Goal: Navigation & Orientation: Find specific page/section

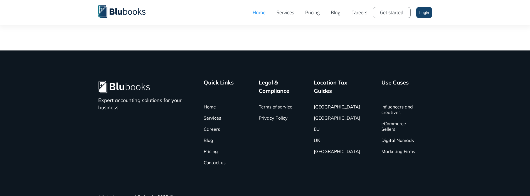
scroll to position [1869, 0]
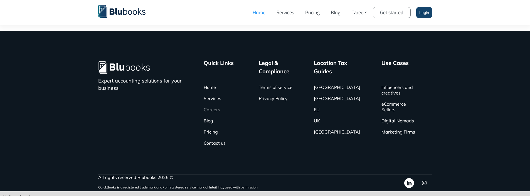
click at [218, 104] on link "Careers" at bounding box center [212, 109] width 16 height 11
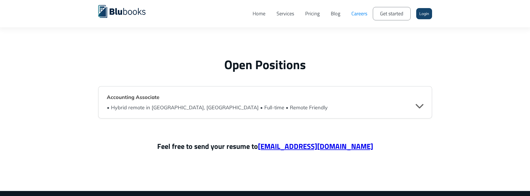
scroll to position [1342, 0]
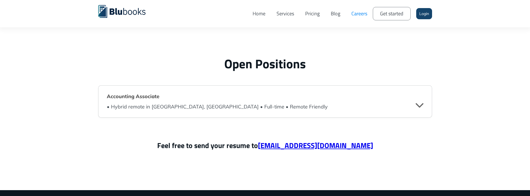
click at [141, 100] on div "• Hybrid remote in [GEOGRAPHIC_DATA], [GEOGRAPHIC_DATA] • Full-time • Remote Fr…" at bounding box center [265, 105] width 317 height 10
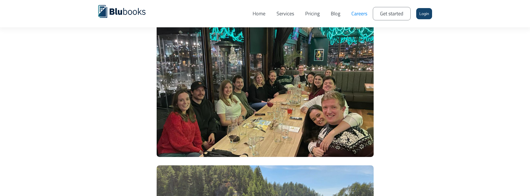
scroll to position [0, 0]
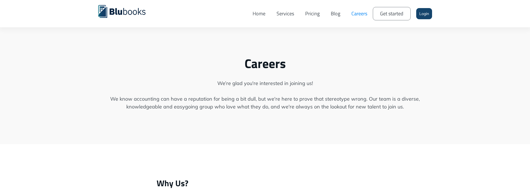
click at [311, 12] on link "Pricing" at bounding box center [313, 13] width 26 height 19
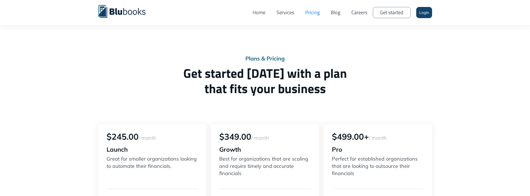
click at [105, 11] on img "home" at bounding box center [121, 11] width 47 height 13
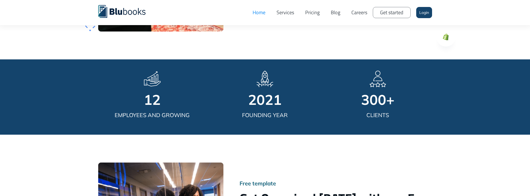
scroll to position [1309, 0]
